Goal: Information Seeking & Learning: Learn about a topic

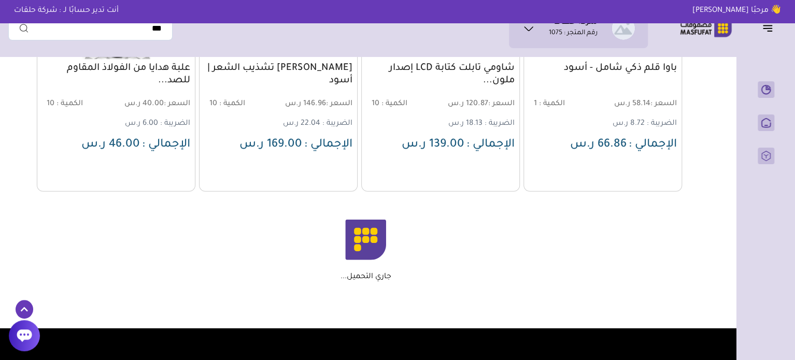
scroll to position [1243, 0]
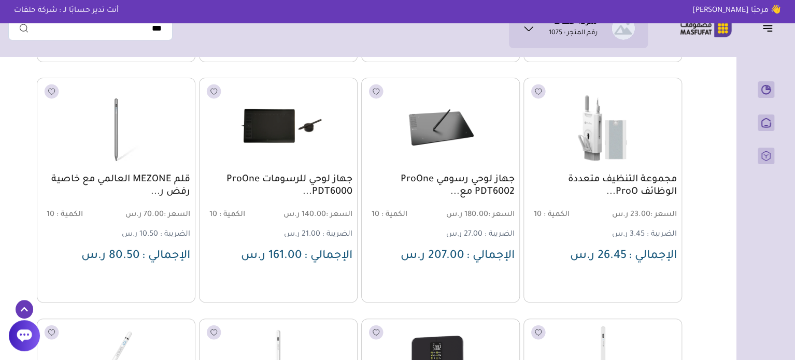
scroll to position [2020, 0]
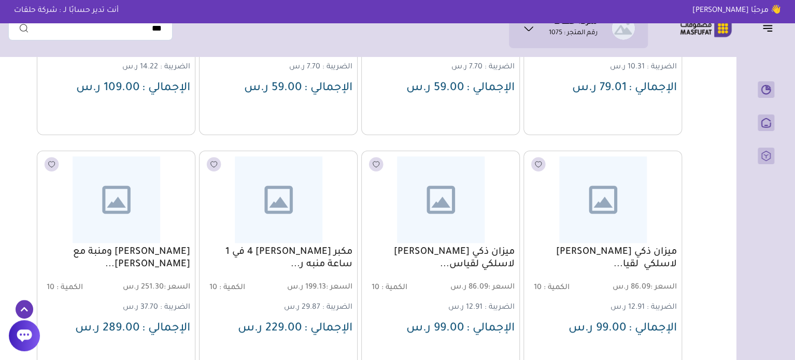
scroll to position [2901, 0]
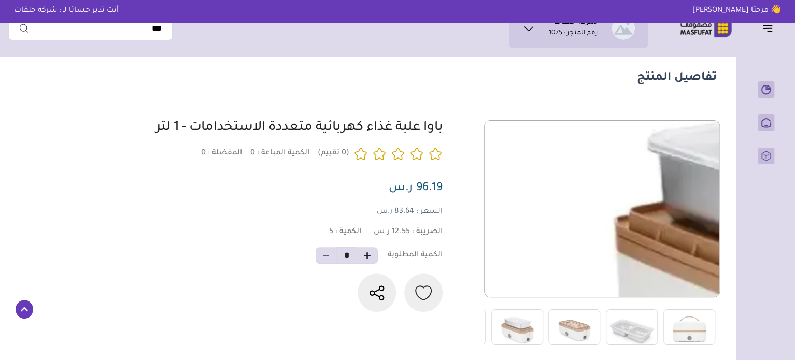
scroll to position [52, 0]
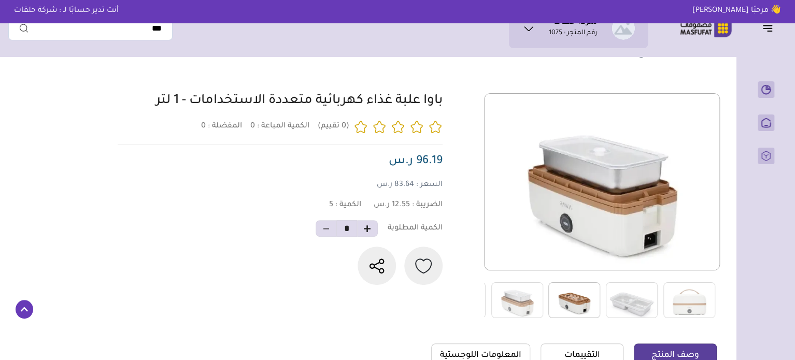
click at [569, 303] on img at bounding box center [574, 300] width 52 height 36
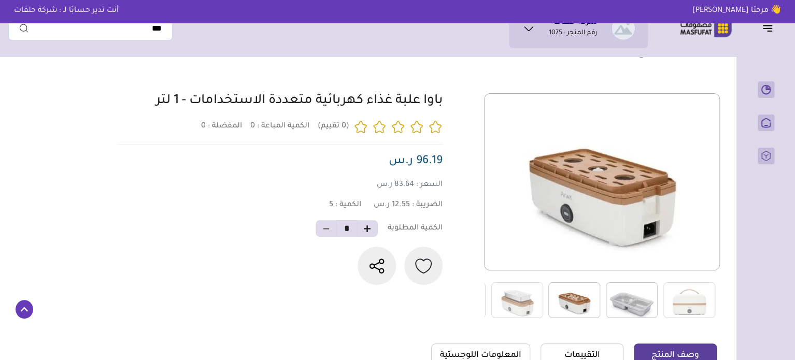
click at [634, 302] on img at bounding box center [632, 300] width 52 height 36
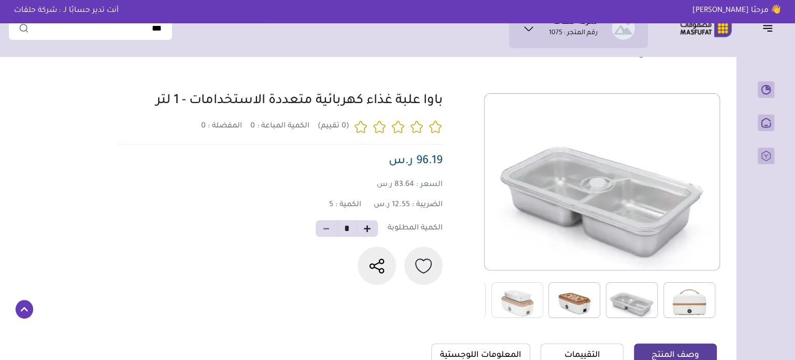
click at [674, 300] on img at bounding box center [689, 300] width 52 height 36
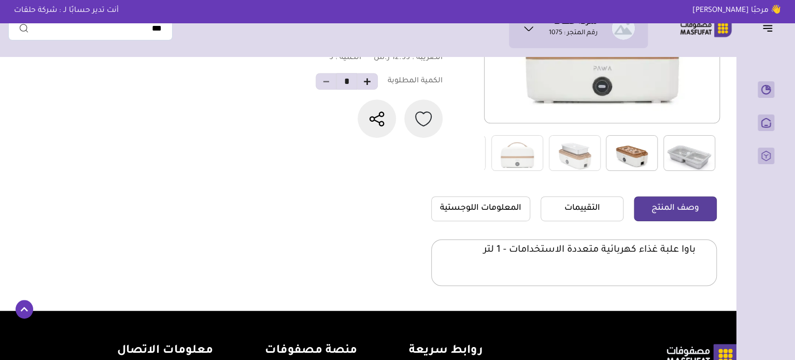
scroll to position [207, 0]
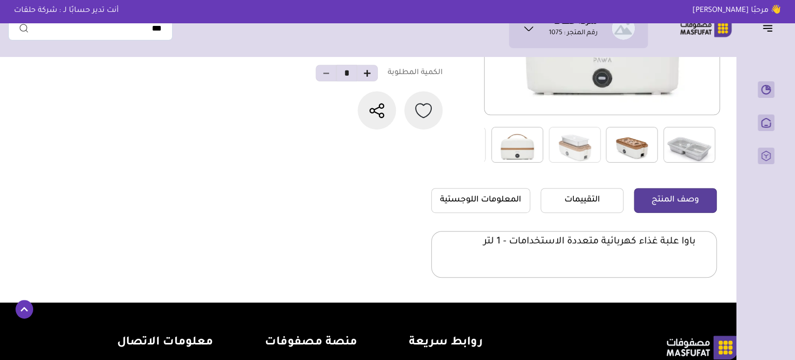
click at [541, 134] on img at bounding box center [517, 145] width 52 height 36
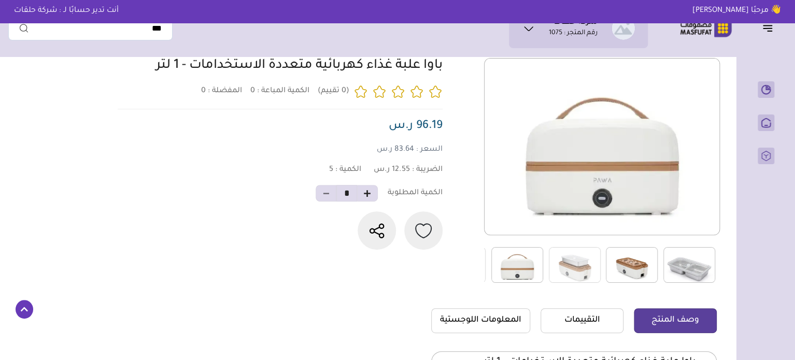
scroll to position [52, 0]
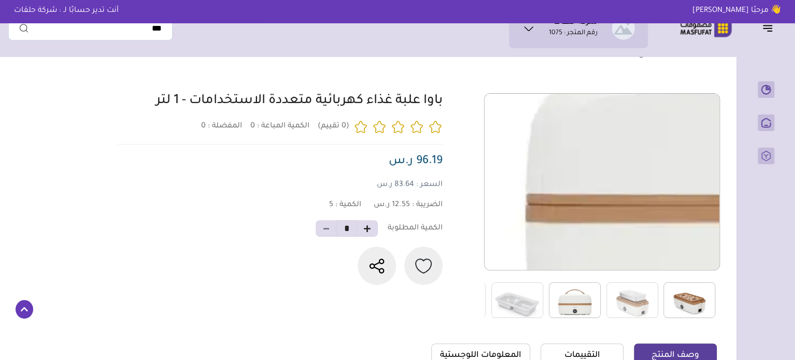
click at [551, 193] on img at bounding box center [601, 181] width 235 height 235
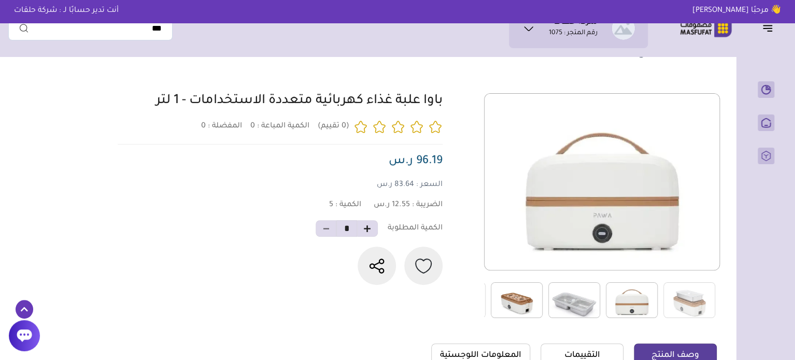
click at [522, 298] on img at bounding box center [517, 300] width 52 height 36
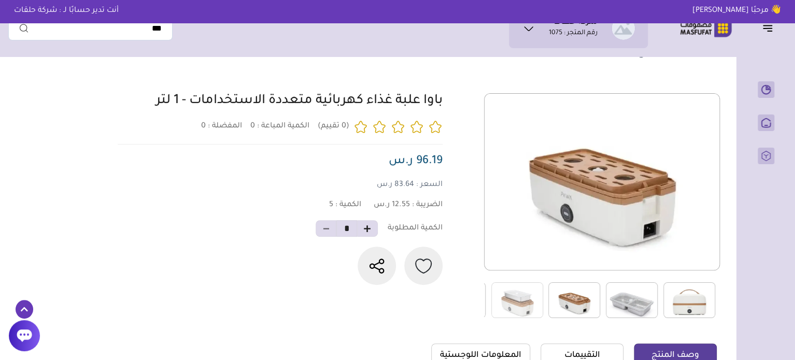
drag, startPoint x: 144, startPoint y: 104, endPoint x: 419, endPoint y: 111, distance: 275.2
click at [419, 110] on div "باوا علبة غذاء كهربائية متعددة الاستخدامات - 1 لتر" at bounding box center [294, 101] width 298 height 17
copy link "علبة غذاء كهربائية متعددة الاستخدامات - 1 لتر"
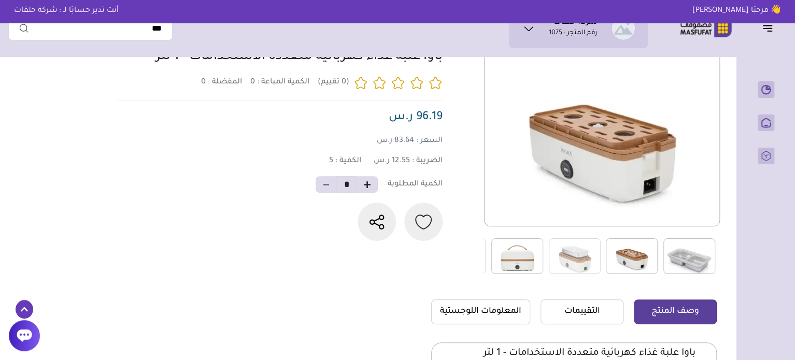
scroll to position [207, 0]
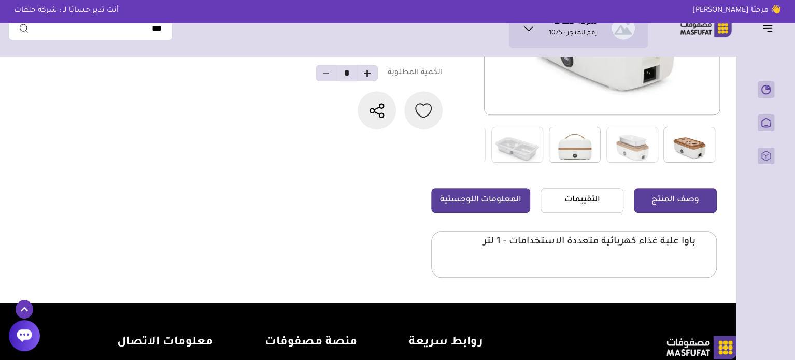
click at [519, 200] on link "المعلومات اللوجستية" at bounding box center [480, 200] width 99 height 25
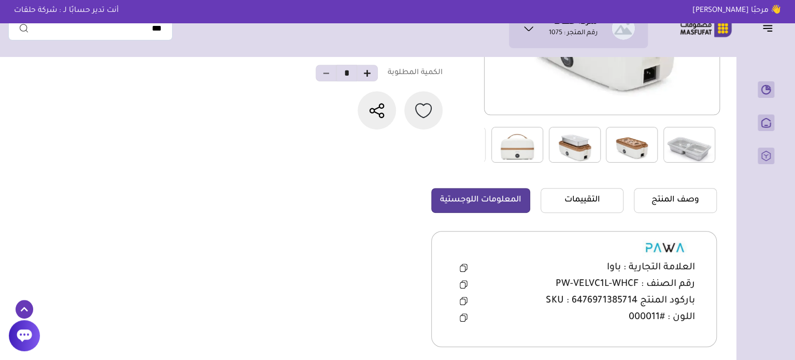
click at [580, 133] on img at bounding box center [575, 145] width 52 height 36
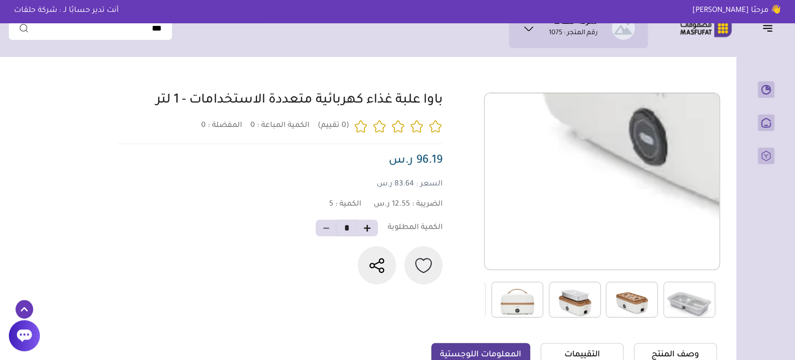
scroll to position [52, 0]
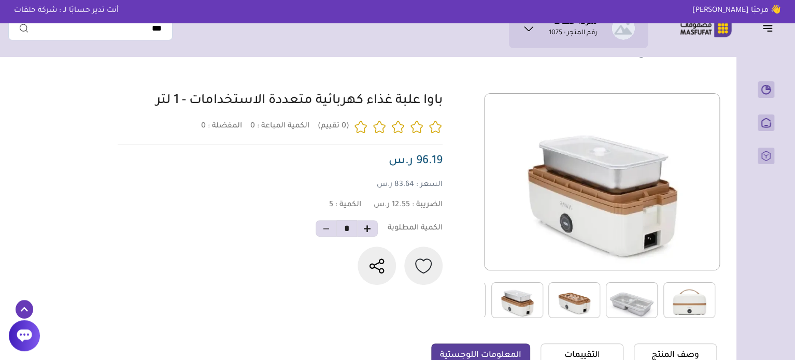
click at [619, 84] on section "تفاصيل المنتج 0 المفضلة : 0" at bounding box center [365, 268] width 714 height 517
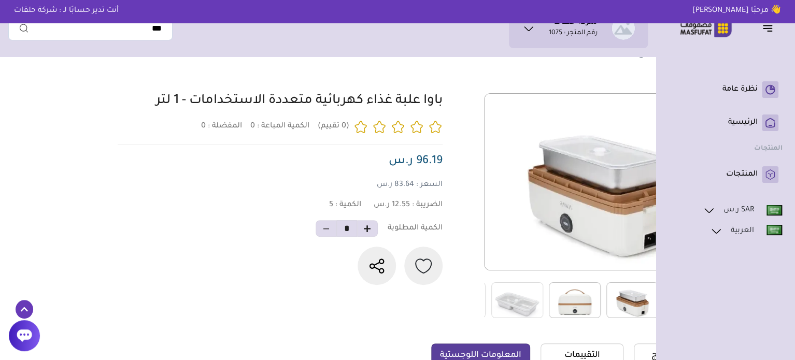
click at [756, 287] on ul "SAR ر.س ريال سعودي" at bounding box center [725, 274] width 114 height 140
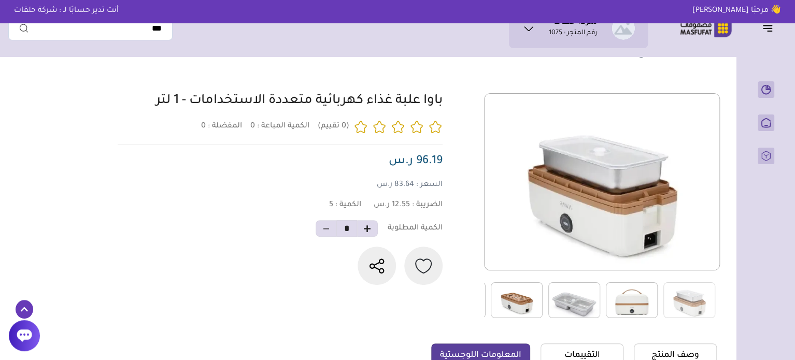
drag, startPoint x: 443, startPoint y: 105, endPoint x: 121, endPoint y: 106, distance: 322.7
click at [121, 106] on div "0 0 5 *" at bounding box center [415, 205] width 602 height 225
click at [103, 109] on section "تفاصيل المنتج 0 المفضلة : 0" at bounding box center [365, 268] width 714 height 517
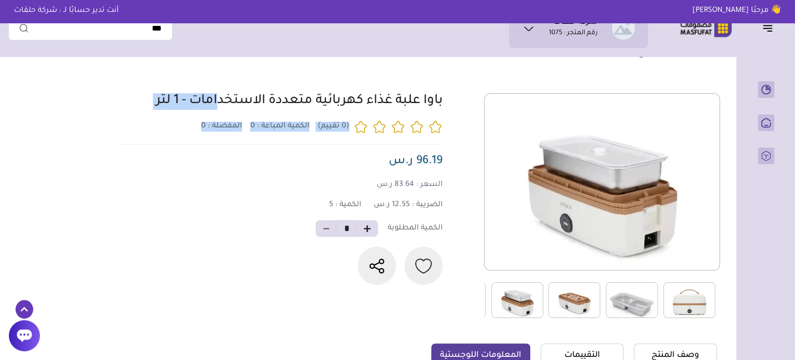
drag, startPoint x: 103, startPoint y: 109, endPoint x: 414, endPoint y: 95, distance: 312.2
click at [414, 95] on section "تفاصيل المنتج 0 المفضلة : 0" at bounding box center [365, 268] width 714 height 517
copy div "علبة غذاء كهربائية متعددة الاستخدامات - 1 لتر (0 تقييم) الكمية المباعة : 0 المف…"
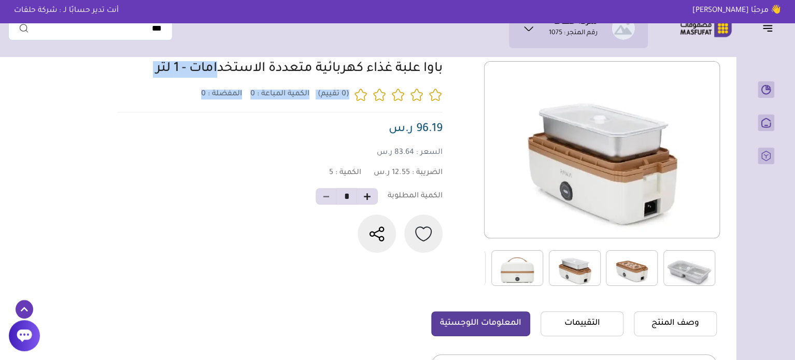
scroll to position [0, 0]
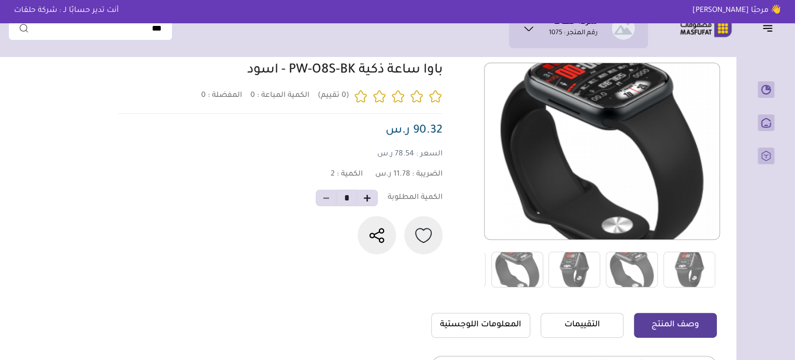
scroll to position [207, 0]
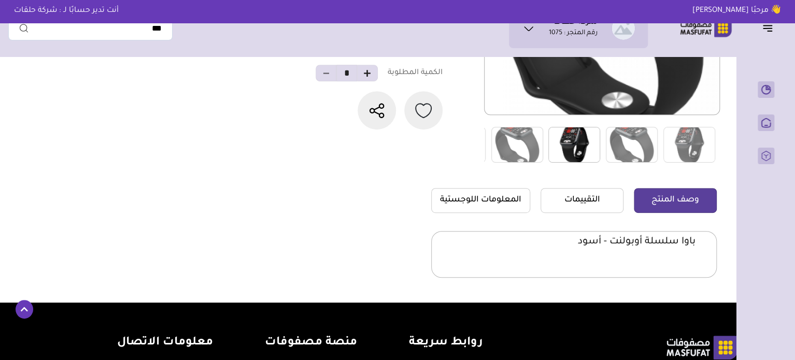
click at [563, 146] on img at bounding box center [574, 145] width 52 height 36
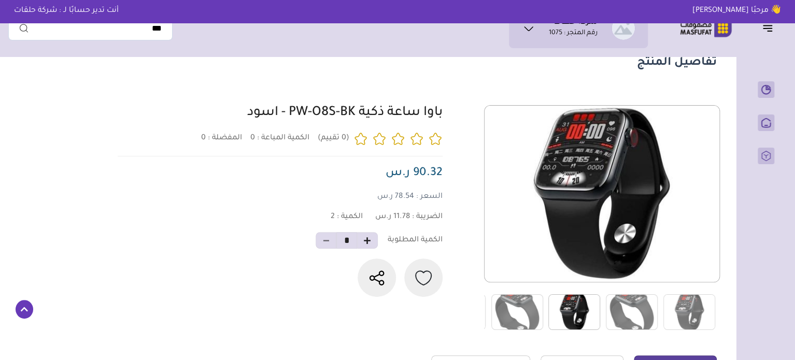
scroll to position [0, 0]
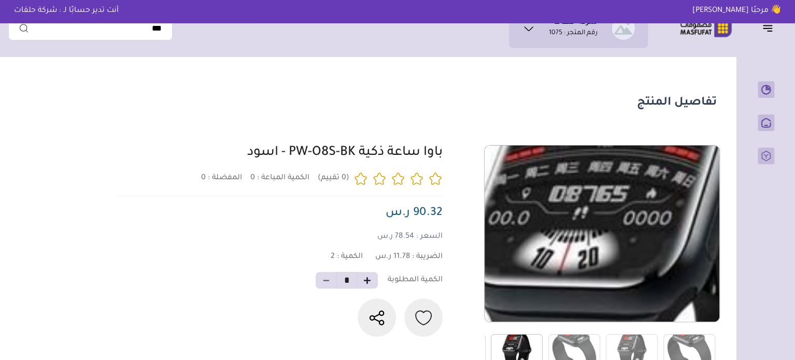
drag, startPoint x: 580, startPoint y: 212, endPoint x: 114, endPoint y: 165, distance: 467.6
click at [114, 165] on div "باوا ساعة ذكية PW-O8S-BK - اسود 0 0 2 *" at bounding box center [276, 241] width 331 height 192
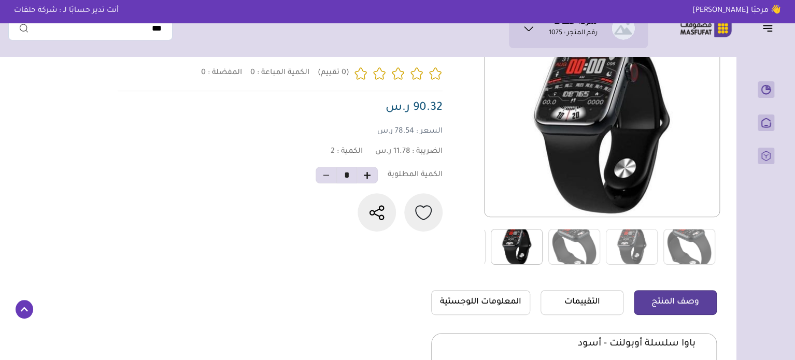
scroll to position [104, 0]
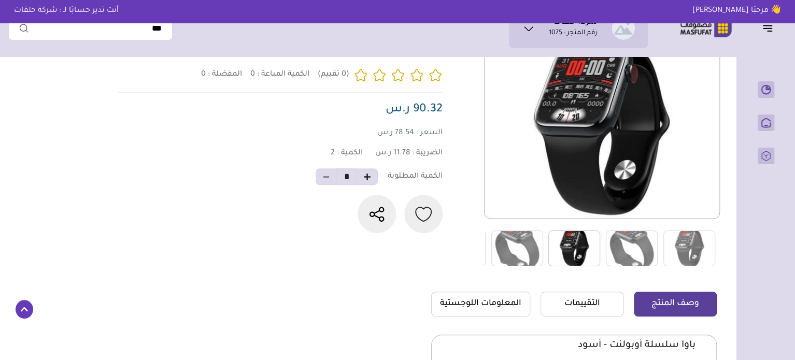
click at [557, 256] on img at bounding box center [574, 249] width 52 height 36
click at [566, 249] on img at bounding box center [574, 249] width 52 height 36
click at [682, 242] on img at bounding box center [689, 249] width 52 height 36
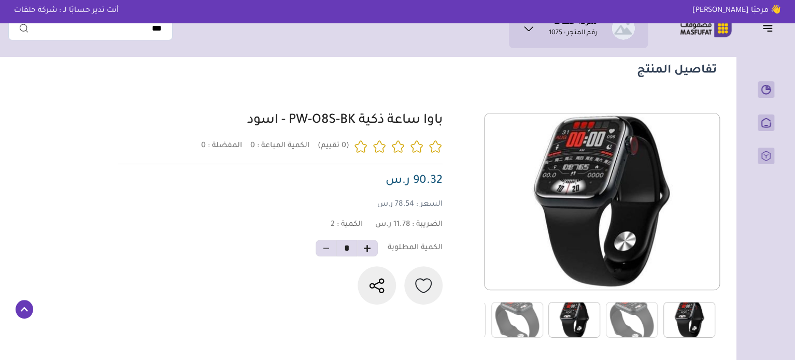
scroll to position [0, 0]
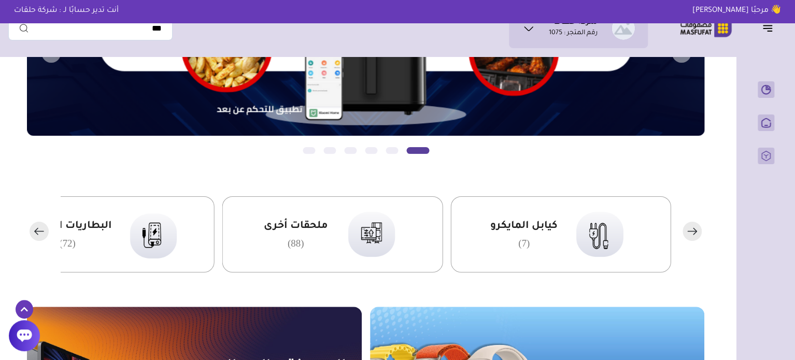
scroll to position [155, 0]
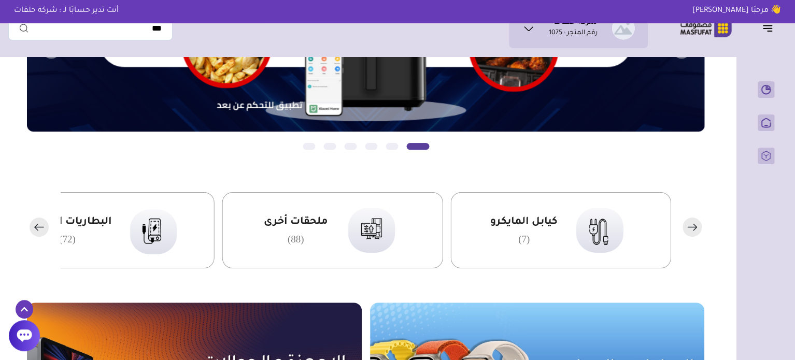
click at [727, 116] on div "مزامنة ( 0 ) تحديد الكل إلغاء التحديد" at bounding box center [397, 336] width 778 height 860
click at [35, 227] on icon "button" at bounding box center [36, 227] width 3 height 6
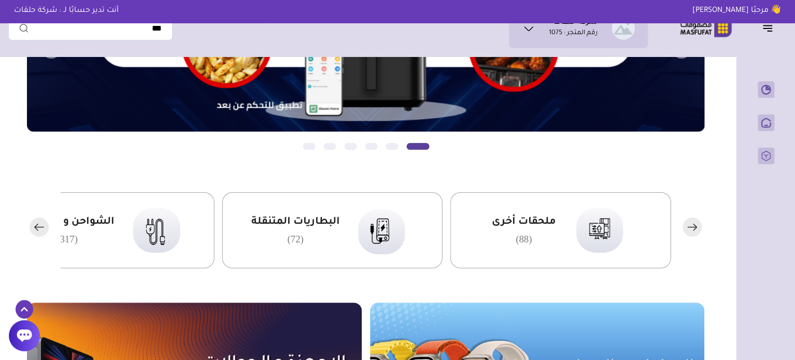
click at [35, 227] on icon "button" at bounding box center [36, 227] width 3 height 6
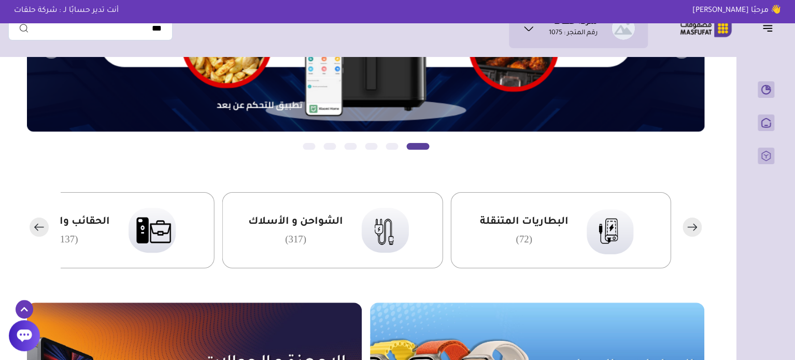
click at [44, 229] on rect "button" at bounding box center [39, 227] width 19 height 19
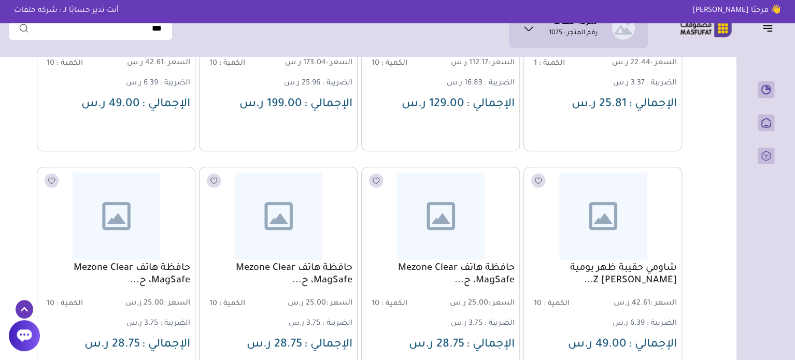
scroll to position [52, 0]
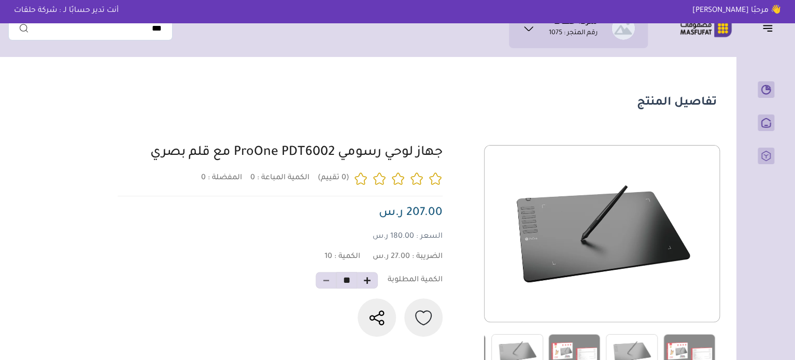
drag, startPoint x: 451, startPoint y: 160, endPoint x: 99, endPoint y: 155, distance: 351.8
click at [99, 155] on section "تفاصيل المنتج" at bounding box center [365, 286] width 714 height 448
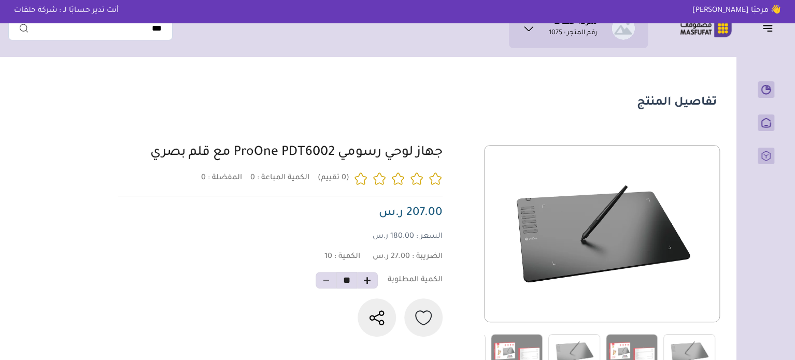
drag, startPoint x: 190, startPoint y: 157, endPoint x: 89, endPoint y: 158, distance: 101.0
click at [89, 158] on section "تفاصيل المنتج" at bounding box center [365, 286] width 714 height 448
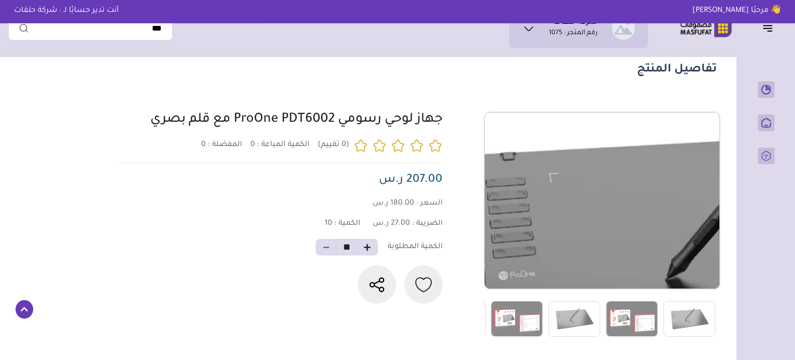
scroll to position [104, 0]
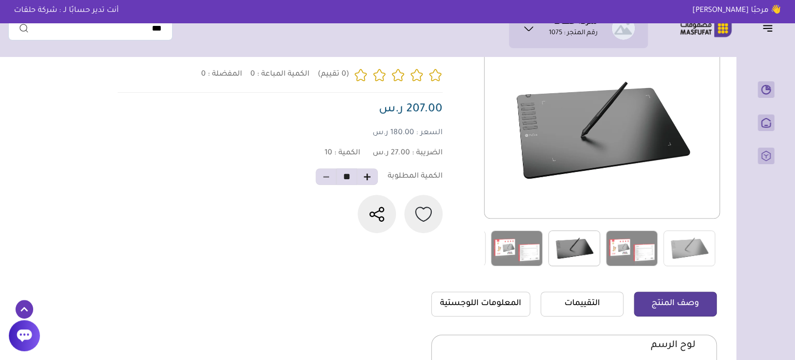
click at [557, 254] on img at bounding box center [574, 249] width 52 height 36
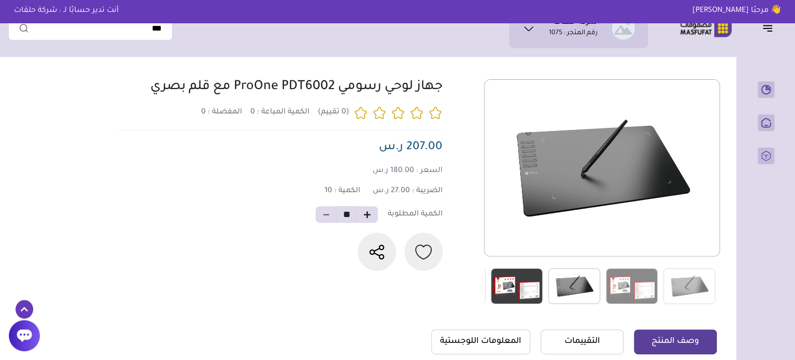
scroll to position [0, 0]
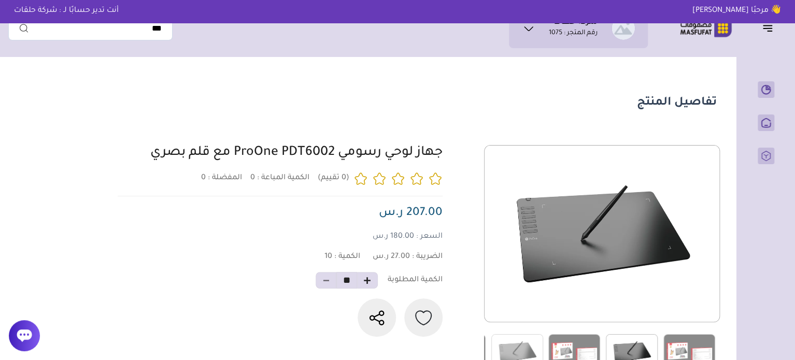
drag, startPoint x: 448, startPoint y: 161, endPoint x: 131, endPoint y: 167, distance: 317.1
click at [131, 167] on div "0 0 10 **" at bounding box center [415, 257] width 602 height 225
copy link "جهاز لوحي رسومي ProOne PDT6002 مع قلم بصري"
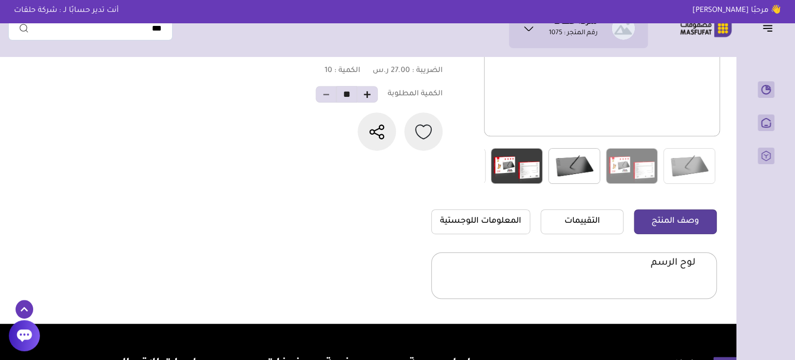
scroll to position [207, 0]
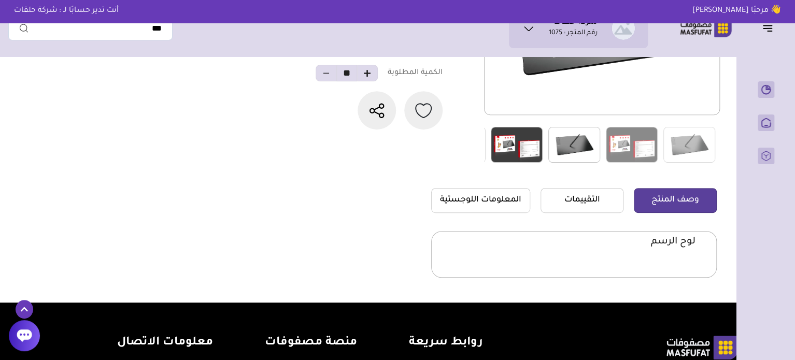
click at [503, 149] on img at bounding box center [517, 145] width 52 height 36
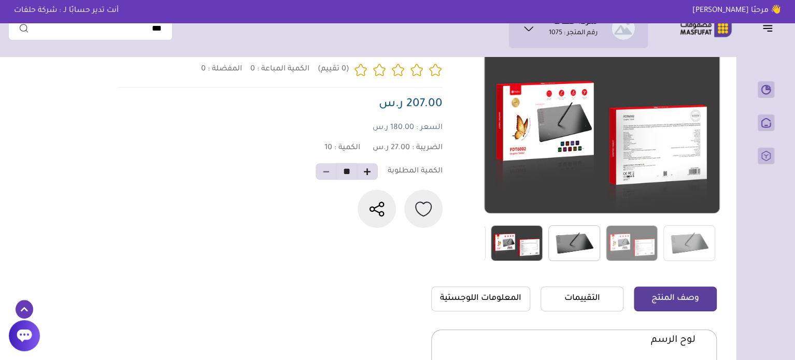
scroll to position [52, 0]
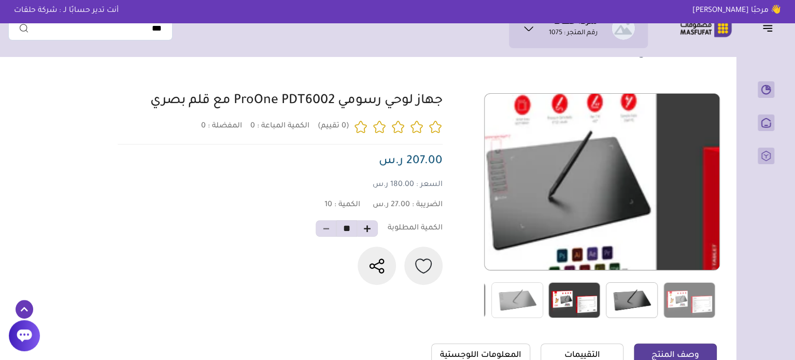
click at [575, 176] on img at bounding box center [601, 181] width 235 height 235
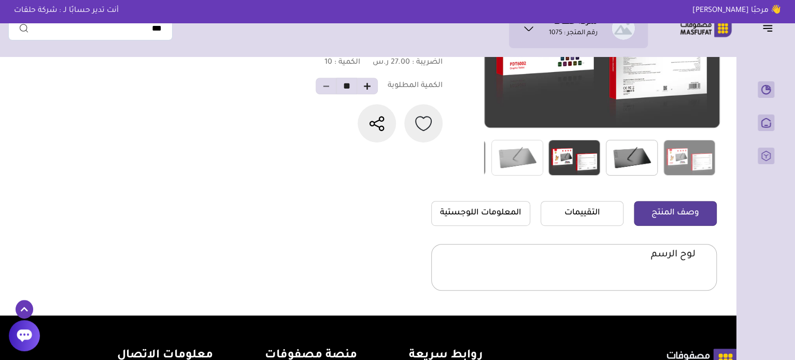
scroll to position [207, 0]
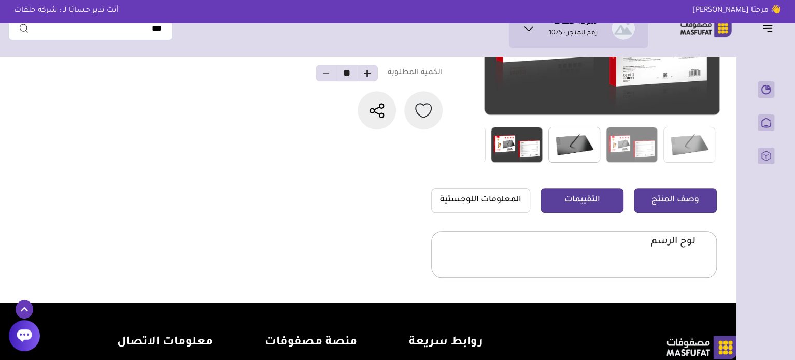
click at [558, 196] on link "التقييمات" at bounding box center [581, 200] width 83 height 25
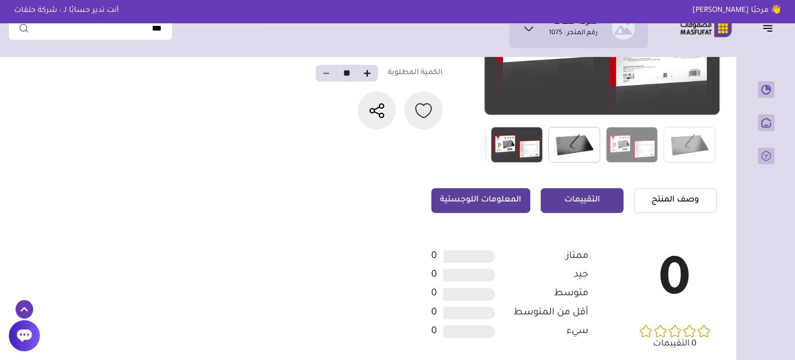
click at [513, 198] on link "المعلومات اللوجستية" at bounding box center [480, 200] width 99 height 25
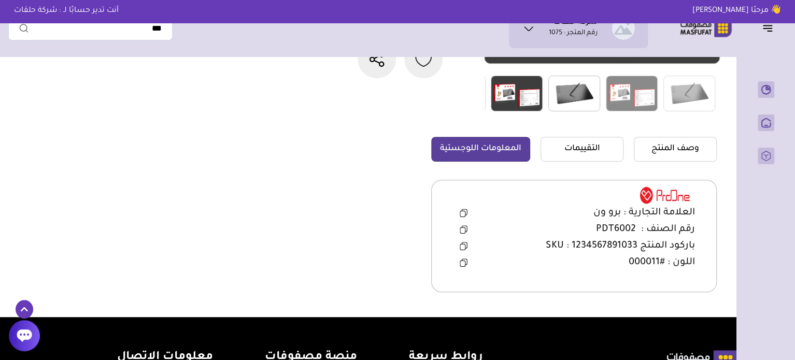
scroll to position [259, 0]
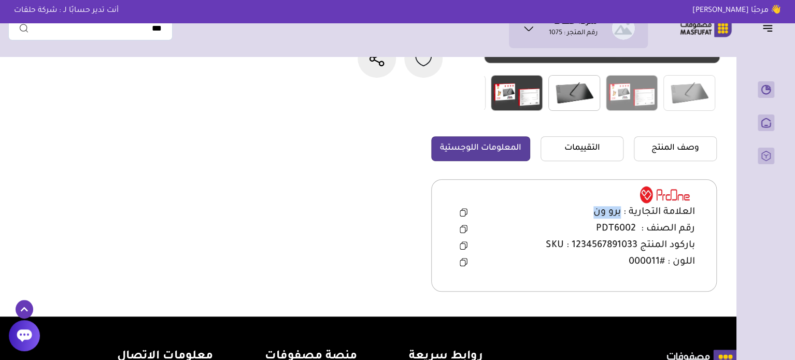
drag, startPoint x: 584, startPoint y: 211, endPoint x: 621, endPoint y: 215, distance: 37.0
click at [621, 215] on div "العلامة التجارية : برو ون" at bounding box center [574, 213] width 242 height 16
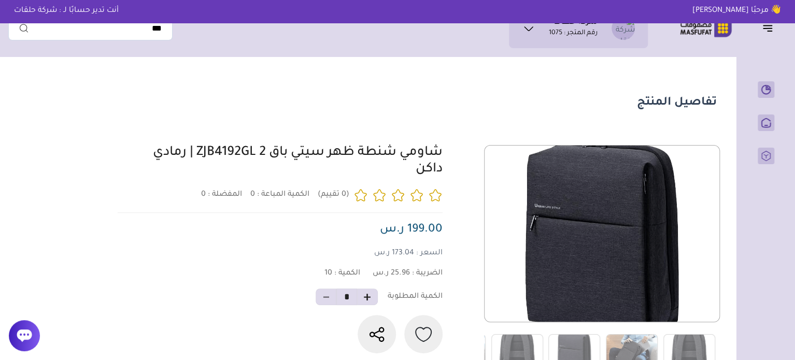
click at [592, 89] on section "تفاصيل المنتج 0 المفضلة : 0" at bounding box center [365, 298] width 714 height 473
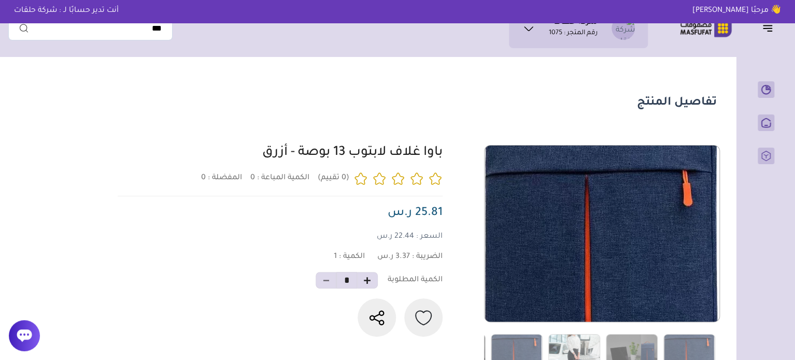
click at [615, 121] on section "تفاصيل المنتج 0 المفضلة : 0" at bounding box center [365, 286] width 714 height 448
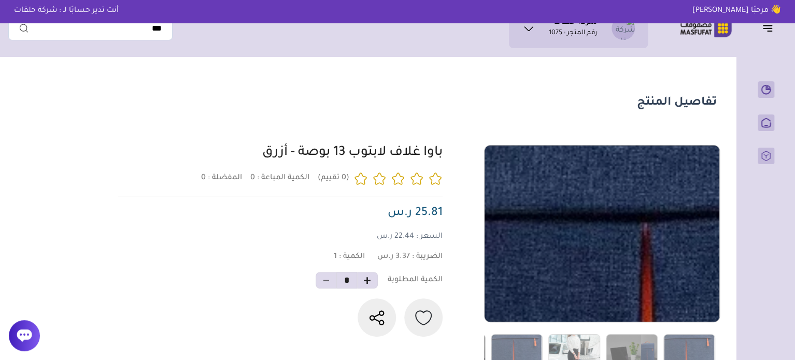
click at [571, 178] on img at bounding box center [601, 233] width 235 height 381
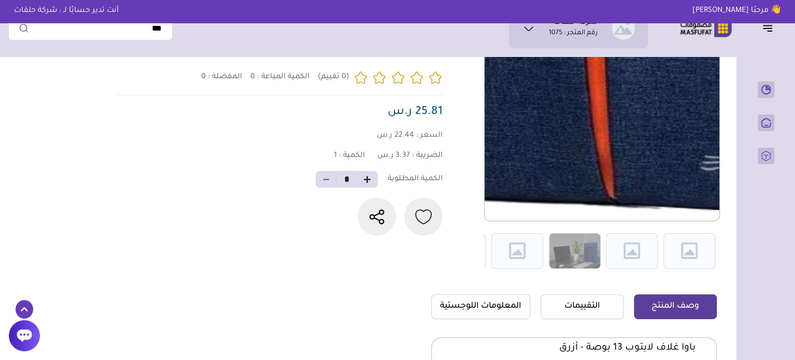
scroll to position [104, 0]
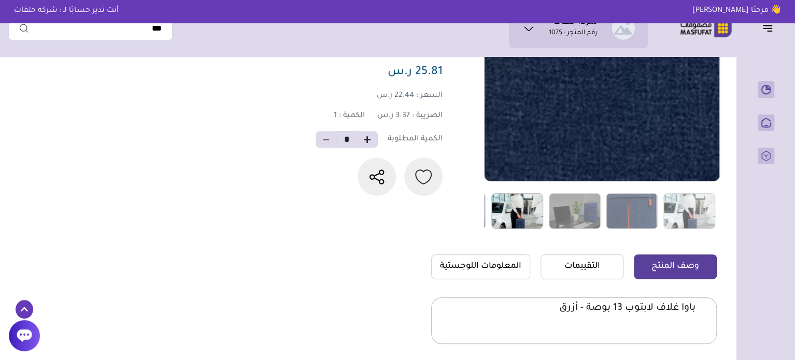
scroll to position [155, 0]
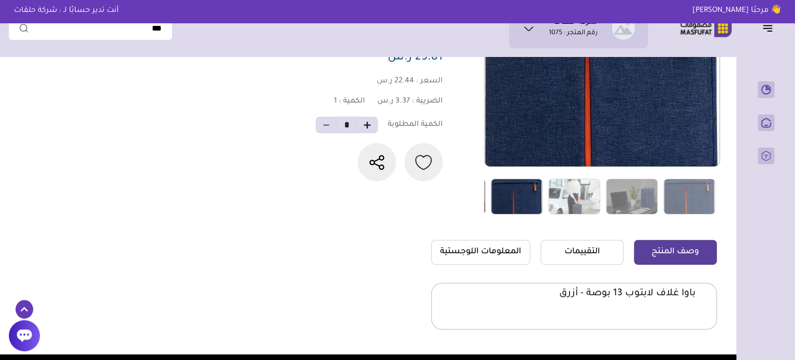
click at [522, 195] on img at bounding box center [517, 197] width 52 height 36
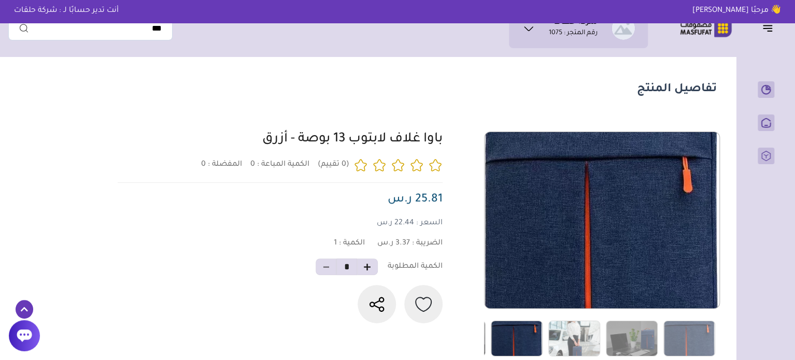
scroll to position [0, 0]
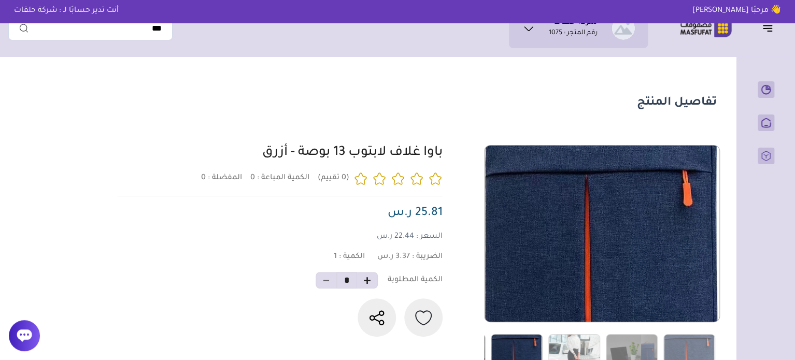
drag, startPoint x: 451, startPoint y: 153, endPoint x: 298, endPoint y: 169, distance: 153.1
click at [298, 169] on div at bounding box center [415, 257] width 602 height 225
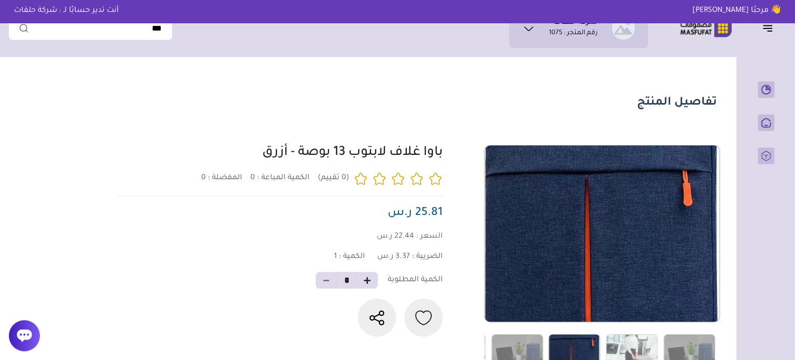
copy link "باوا غلاف لابتوب 13 بوصة"
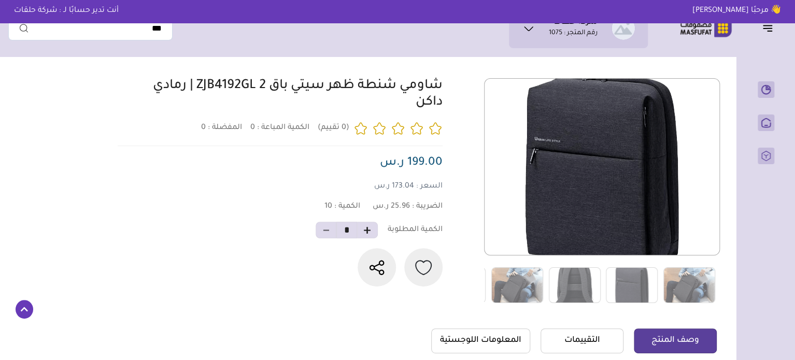
scroll to position [218, 0]
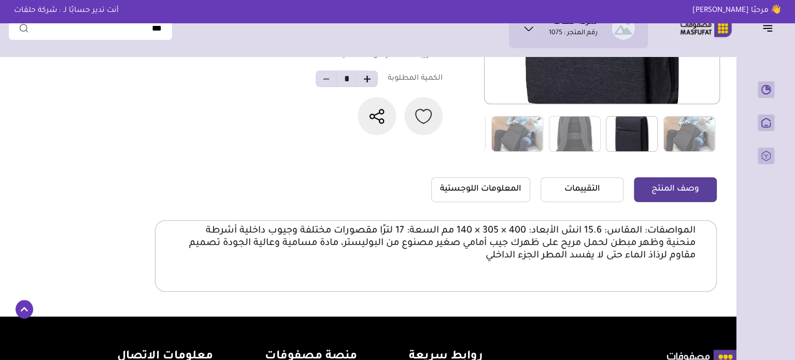
click at [620, 131] on img at bounding box center [632, 134] width 52 height 36
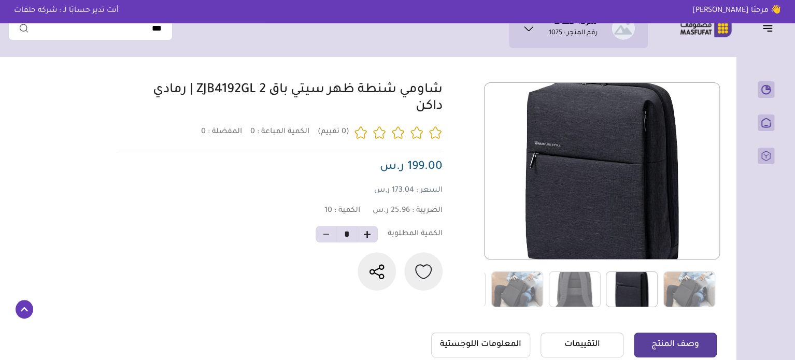
scroll to position [0, 0]
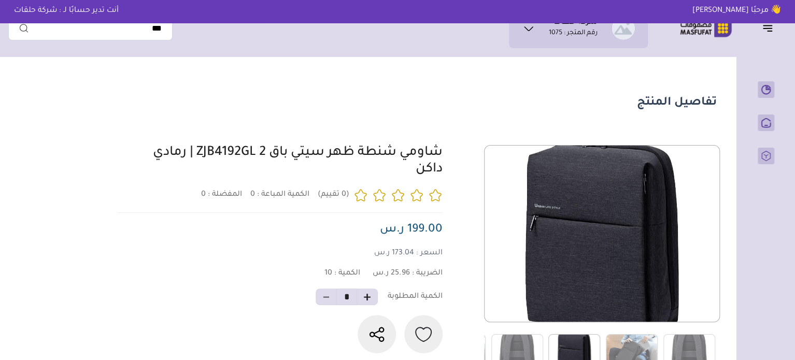
drag, startPoint x: 451, startPoint y: 157, endPoint x: 379, endPoint y: 174, distance: 73.4
click at [379, 174] on div at bounding box center [415, 257] width 602 height 225
